Goal: Entertainment & Leisure: Consume media (video, audio)

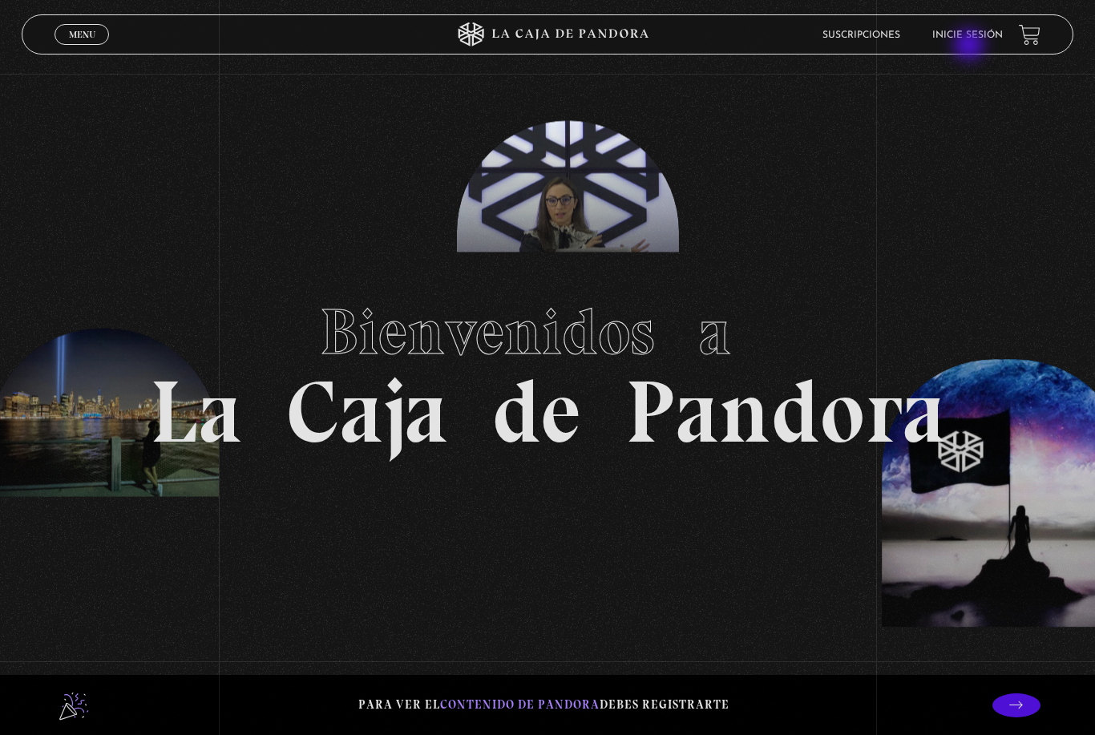
click at [971, 47] on li "Inicie sesión" at bounding box center [967, 34] width 71 height 25
click at [970, 37] on link "Inicie sesión" at bounding box center [967, 35] width 71 height 10
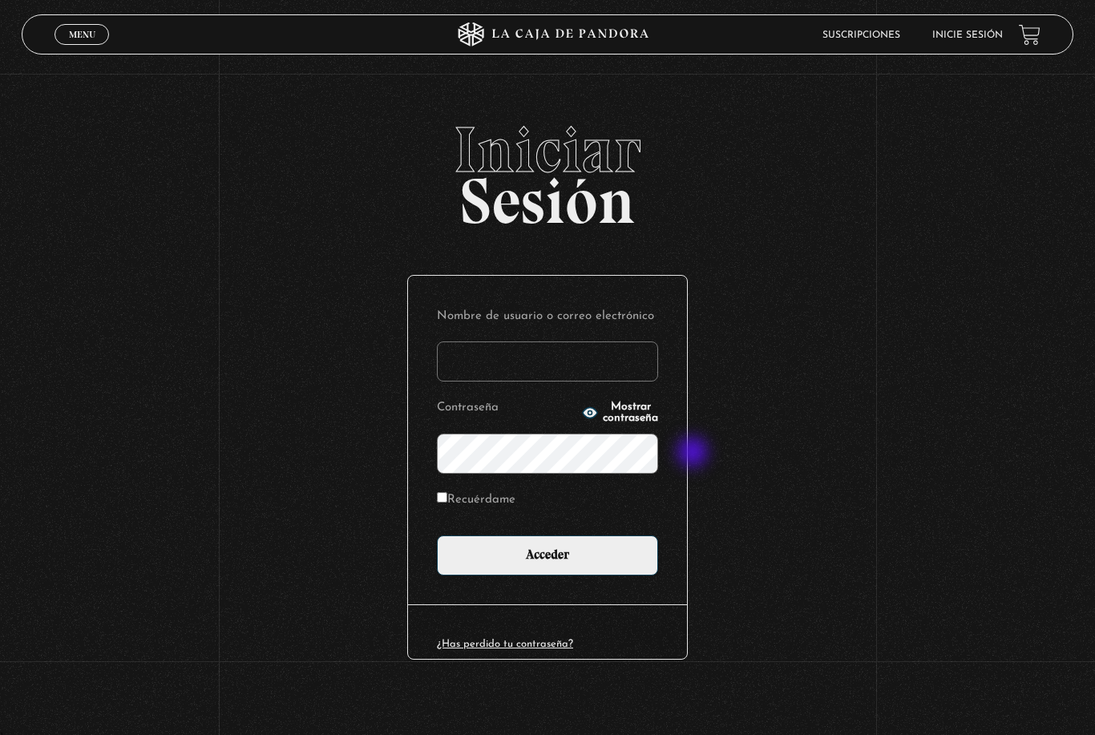
type input "[EMAIL_ADDRESS][DOMAIN_NAME]"
click at [548, 561] on input "Acceder" at bounding box center [547, 556] width 221 height 40
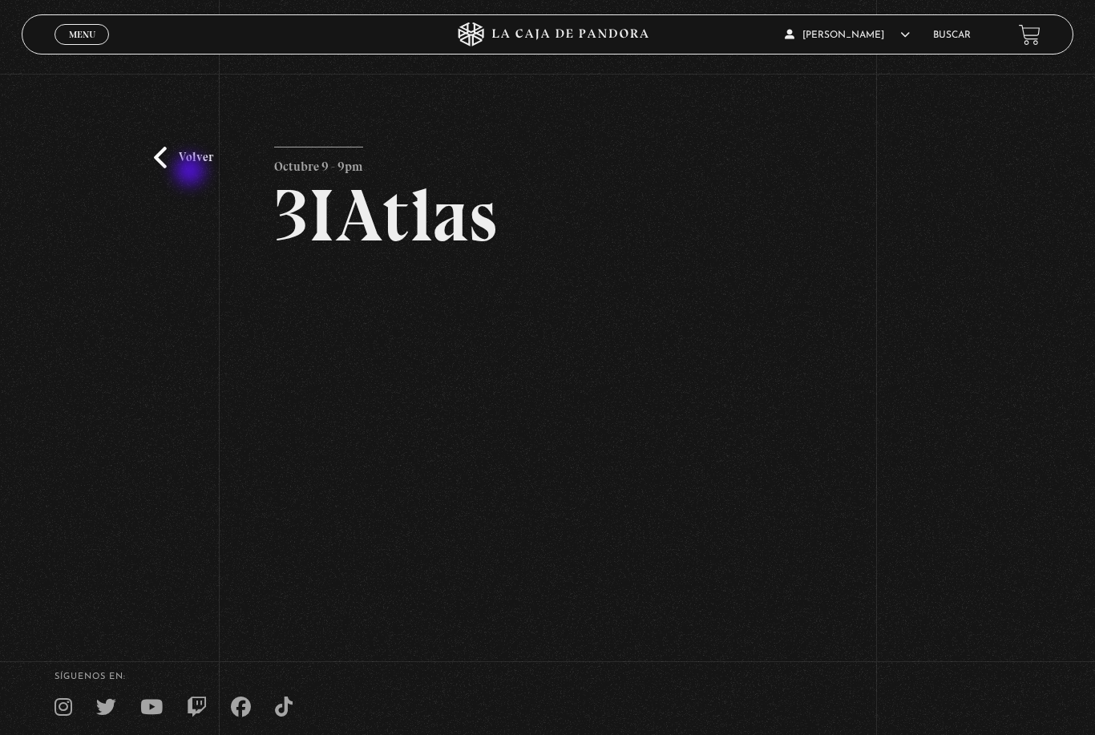
click at [192, 168] on link "Volver" at bounding box center [183, 158] width 59 height 22
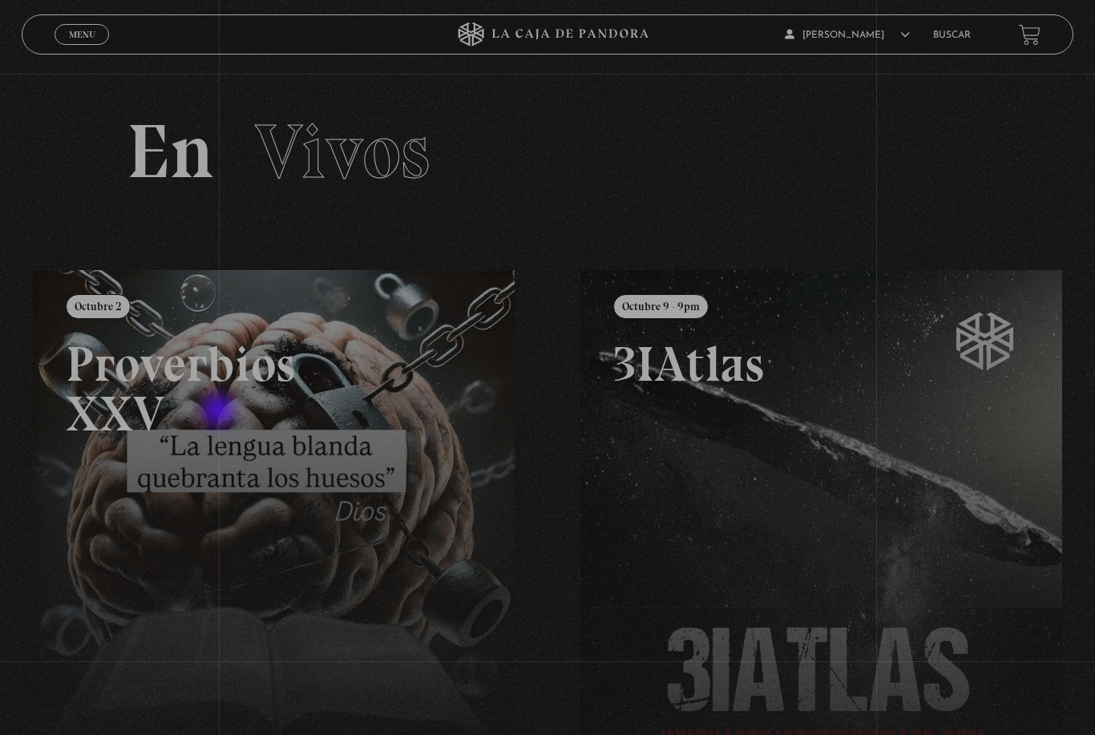
click at [220, 412] on link at bounding box center [580, 637] width 1095 height 735
